Goal: Task Accomplishment & Management: Manage account settings

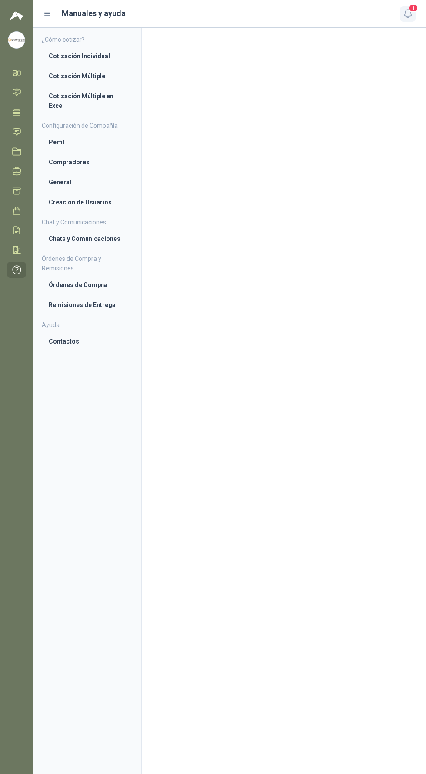
click at [408, 17] on icon "button" at bounding box center [408, 13] width 11 height 11
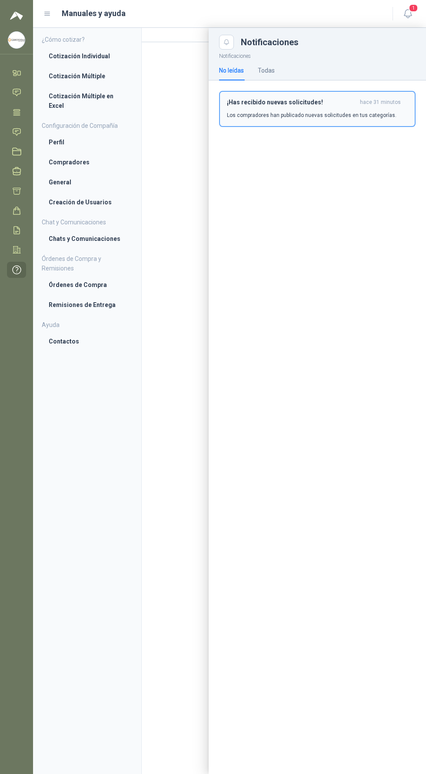
click at [354, 110] on div "¡Has recibido nuevas solicitudes! hace 31 minutos Los compradores han publicado…" at bounding box center [317, 109] width 181 height 20
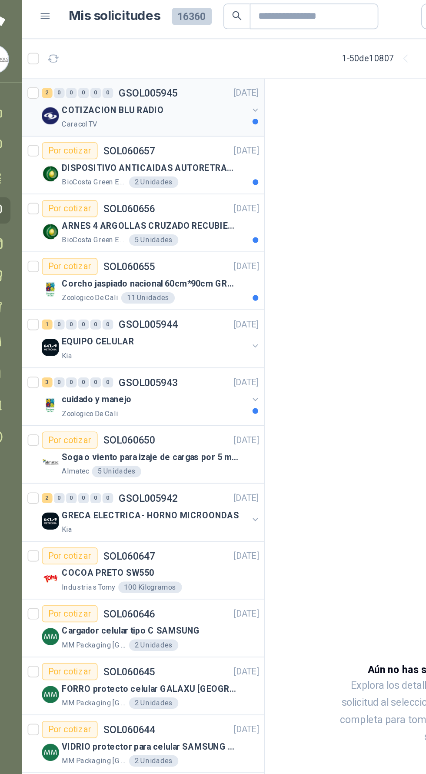
click at [136, 76] on div "Caracol TV" at bounding box center [113, 79] width 113 height 7
